Goal: Check status: Check status

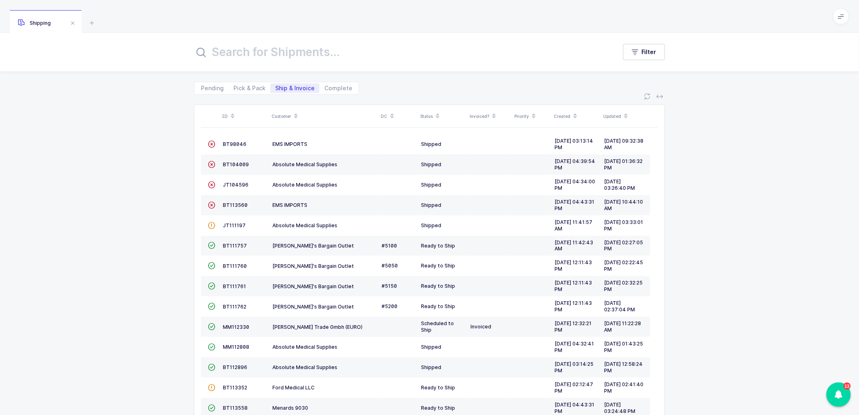
drag, startPoint x: 237, startPoint y: 86, endPoint x: 303, endPoint y: 86, distance: 65.8
click at [237, 86] on span "Pick & Pack" at bounding box center [250, 88] width 32 height 6
click at [234, 86] on input "Pick & Pack" at bounding box center [231, 85] width 5 height 5
radio input "true"
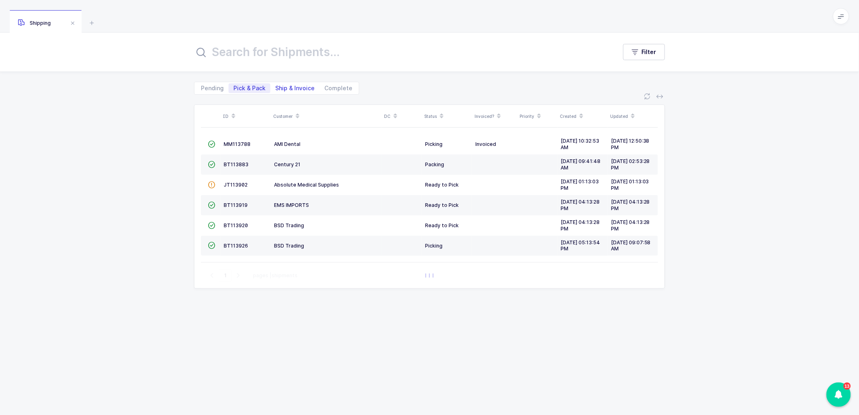
click at [292, 88] on span "Ship & Invoice" at bounding box center [294, 88] width 39 height 6
click at [276, 88] on input "Ship & Invoice" at bounding box center [272, 85] width 5 height 5
radio input "true"
radio input "false"
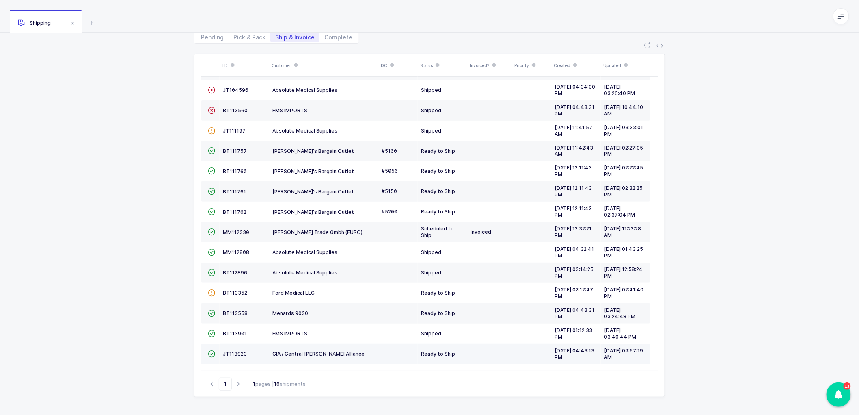
scroll to position [51, 0]
click at [295, 60] on icon at bounding box center [296, 62] width 4 height 4
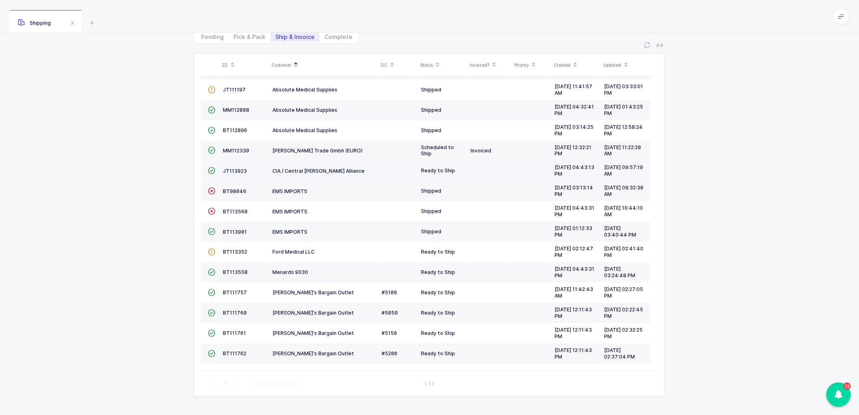
click at [231, 164] on td "JT113923" at bounding box center [245, 170] width 50 height 20
click at [232, 167] on td "JT113923" at bounding box center [245, 170] width 50 height 20
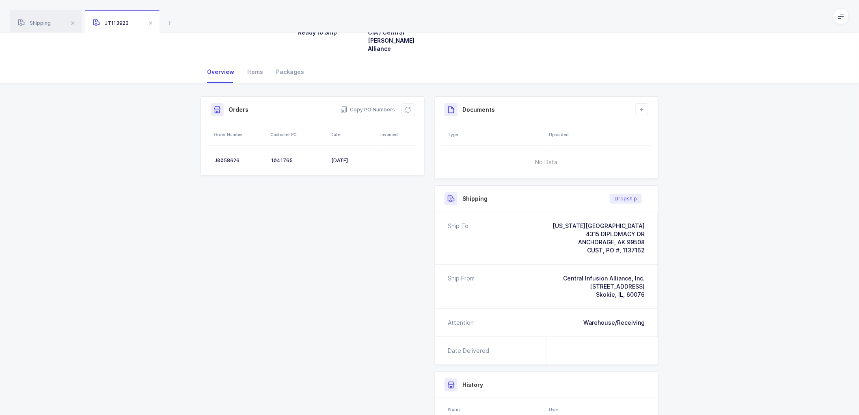
scroll to position [90, 0]
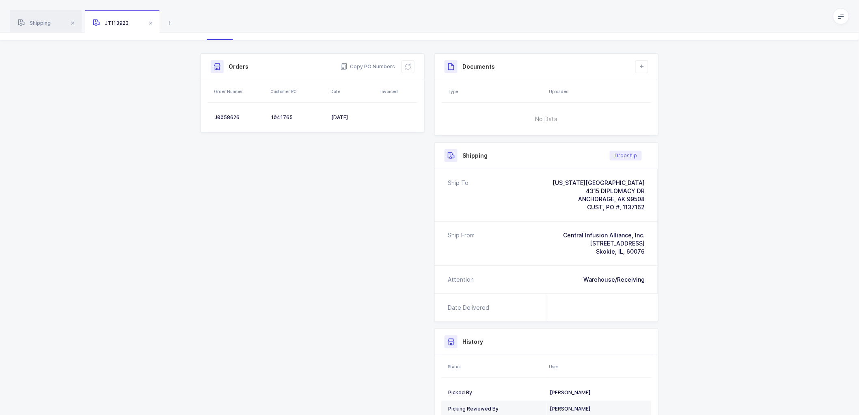
drag, startPoint x: 46, startPoint y: 24, endPoint x: 143, endPoint y: 30, distance: 96.8
click at [48, 23] on span "Shipping" at bounding box center [34, 23] width 33 height 6
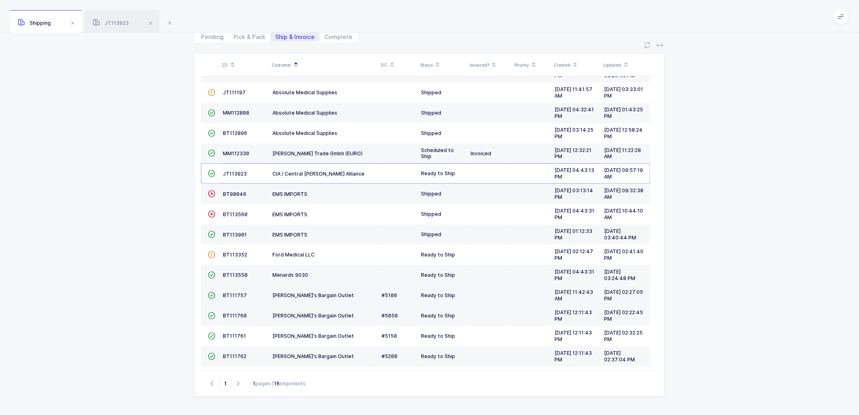
scroll to position [45, 0]
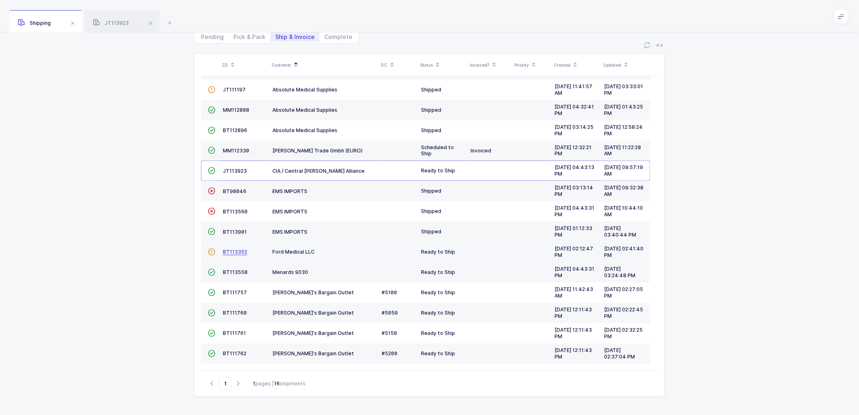
drag, startPoint x: 221, startPoint y: 251, endPoint x: 227, endPoint y: 251, distance: 5.3
click at [223, 251] on td "BT113352" at bounding box center [245, 252] width 50 height 20
click at [237, 250] on span "BT113352" at bounding box center [235, 252] width 24 height 6
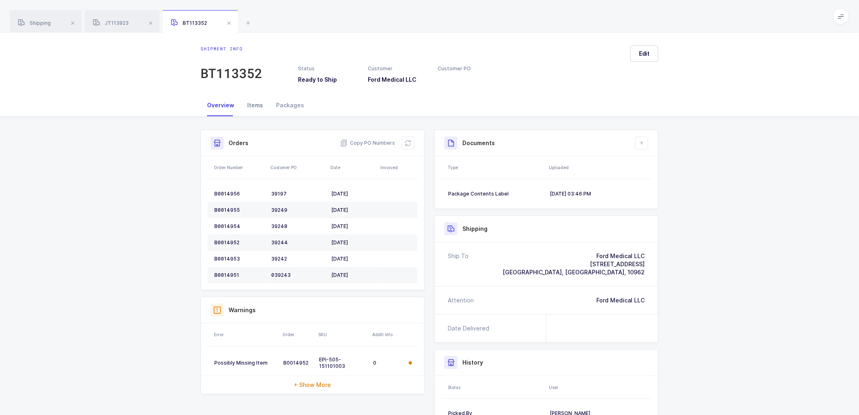
click at [253, 104] on div "Items" at bounding box center [255, 105] width 29 height 22
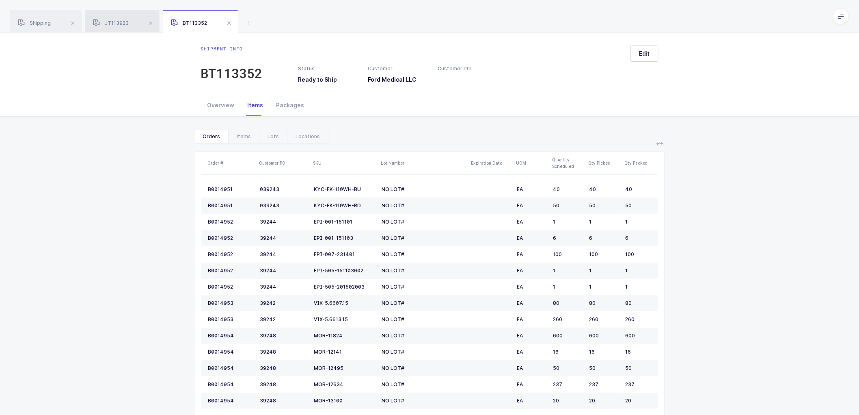
click at [124, 23] on span "JT113923" at bounding box center [111, 23] width 36 height 6
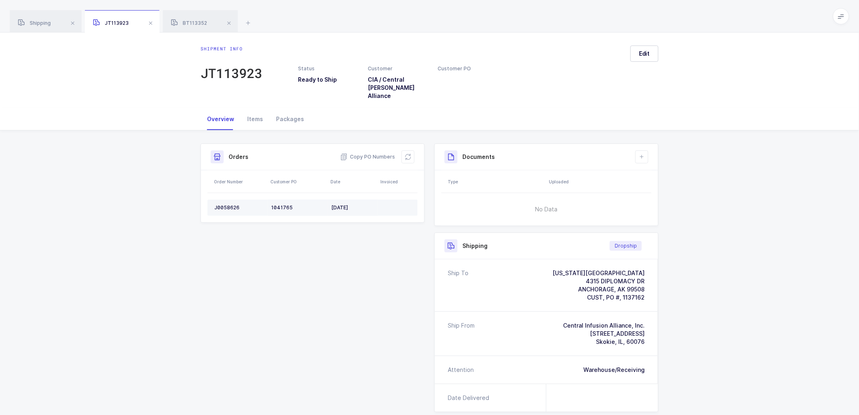
click at [224, 204] on div "J0058626" at bounding box center [239, 207] width 50 height 6
copy div "J0058626"
drag, startPoint x: 361, startPoint y: 147, endPoint x: 363, endPoint y: 140, distance: 7.1
click at [362, 153] on span "Copy PO Numbers" at bounding box center [367, 157] width 55 height 8
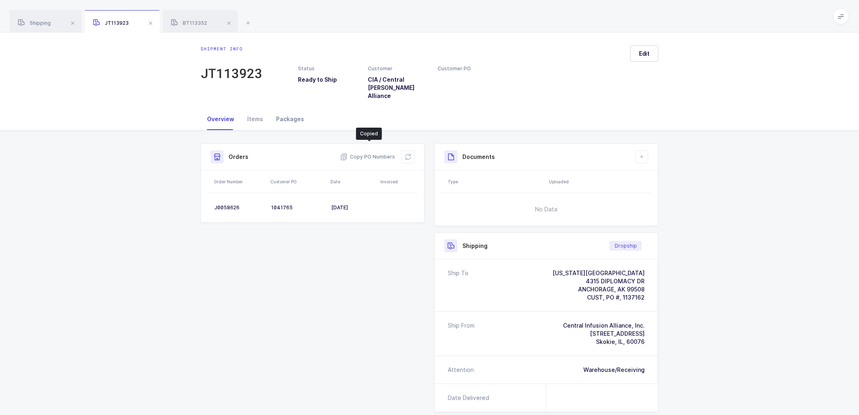
click at [281, 108] on div "Packages" at bounding box center [290, 119] width 41 height 22
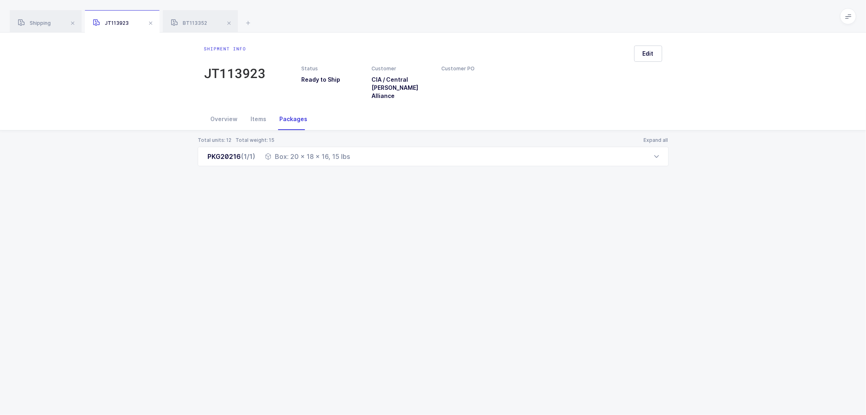
drag, startPoint x: 228, startPoint y: 108, endPoint x: 390, endPoint y: 148, distance: 167.1
click at [228, 108] on div "Overview" at bounding box center [224, 119] width 40 height 22
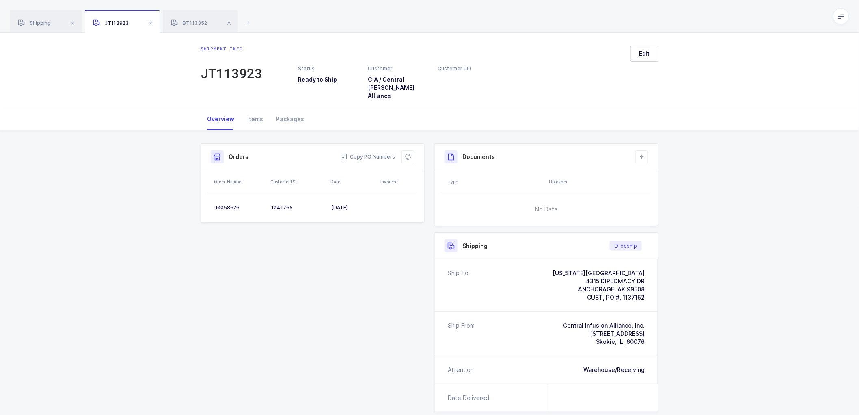
click at [634, 294] on span "CUST, PO #, 1137162" at bounding box center [616, 297] width 58 height 7
click at [633, 285] on div "ANCHORAGE, AK 99508" at bounding box center [599, 289] width 92 height 8
copy div "99508"
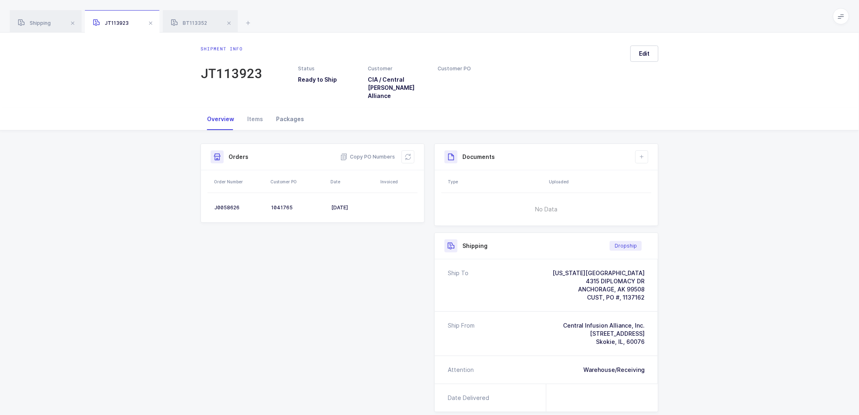
click at [287, 108] on div "Packages" at bounding box center [290, 119] width 41 height 22
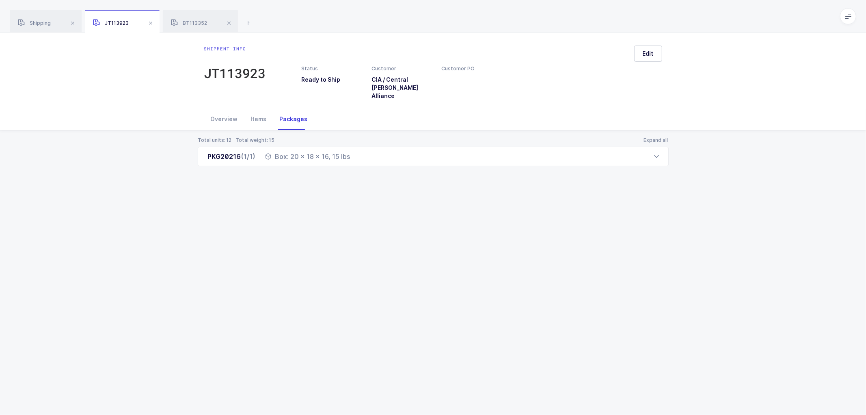
click at [289, 108] on div "Packages" at bounding box center [293, 119] width 41 height 22
